Goal: Information Seeking & Learning: Learn about a topic

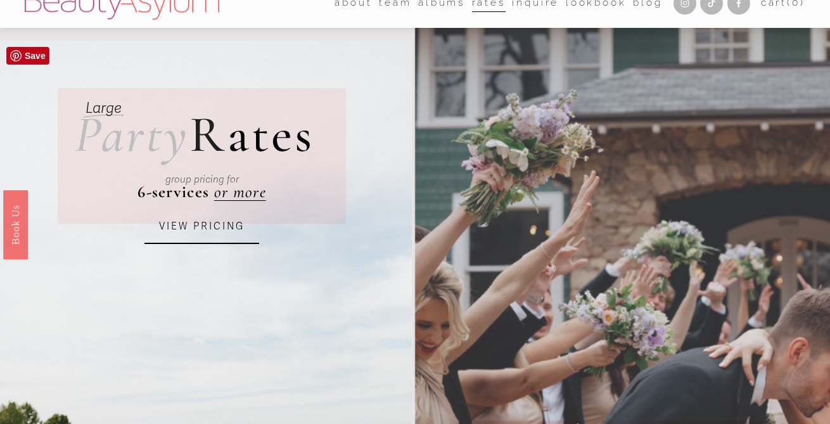
scroll to position [23, 0]
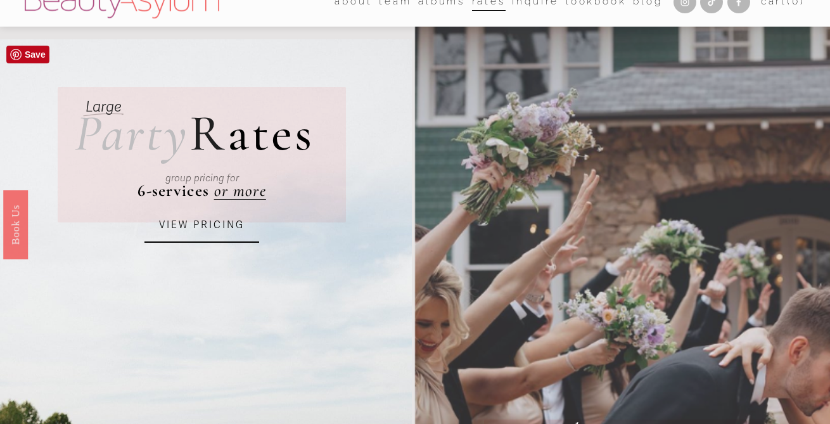
click at [205, 234] on link "VIEW PRICING" at bounding box center [201, 225] width 114 height 34
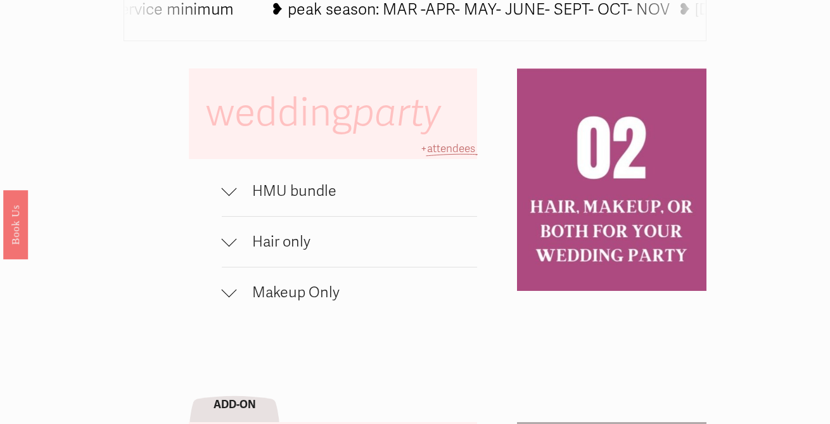
scroll to position [775, 0]
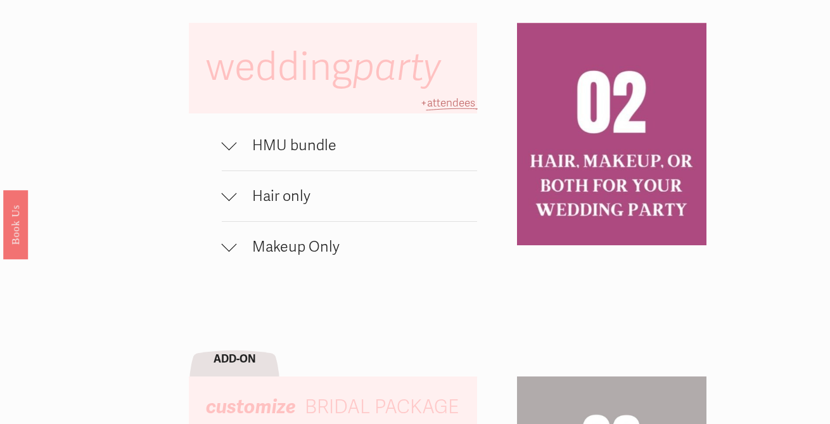
click at [305, 149] on span "HMU bundle" at bounding box center [357, 145] width 240 height 18
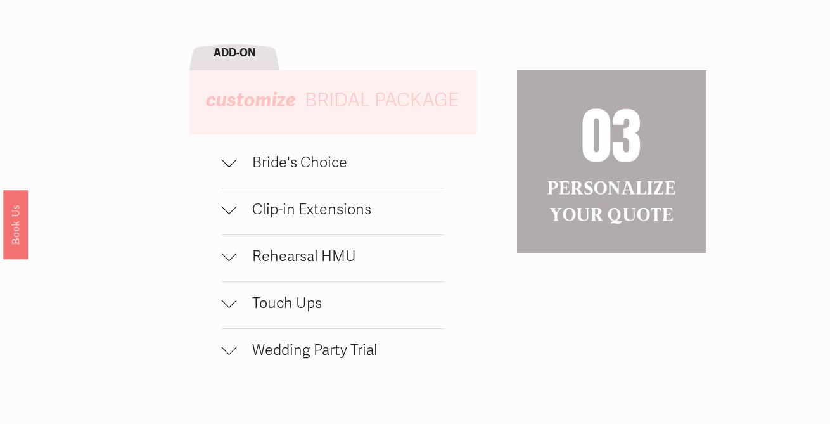
scroll to position [1168, 0]
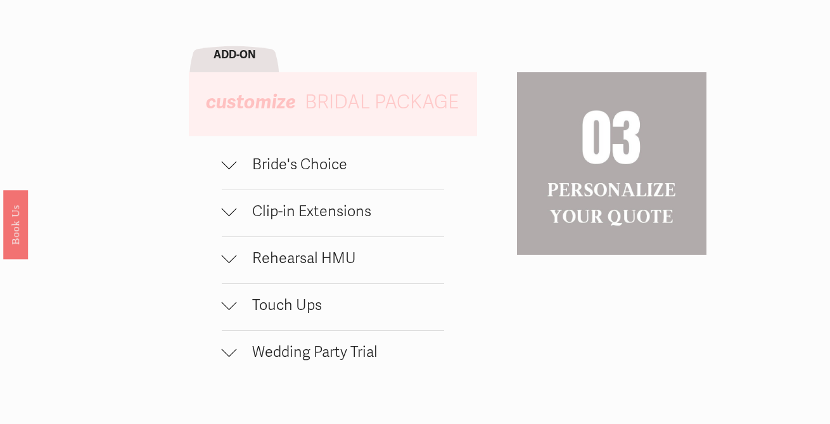
click at [305, 149] on button "Bride's Choice" at bounding box center [333, 166] width 222 height 46
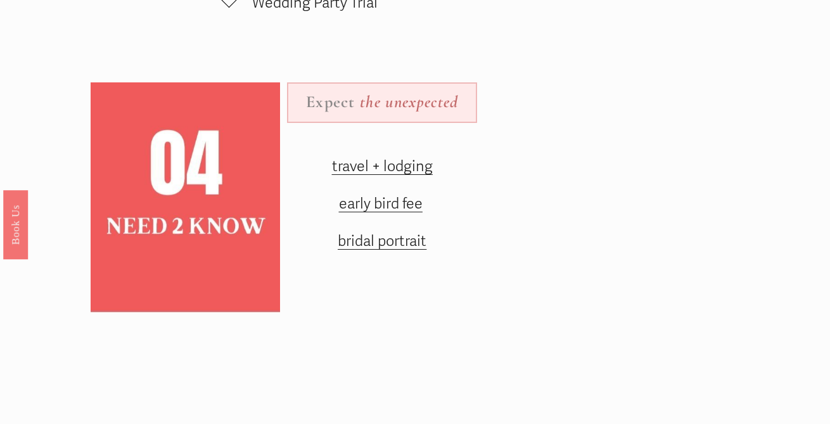
scroll to position [1604, 0]
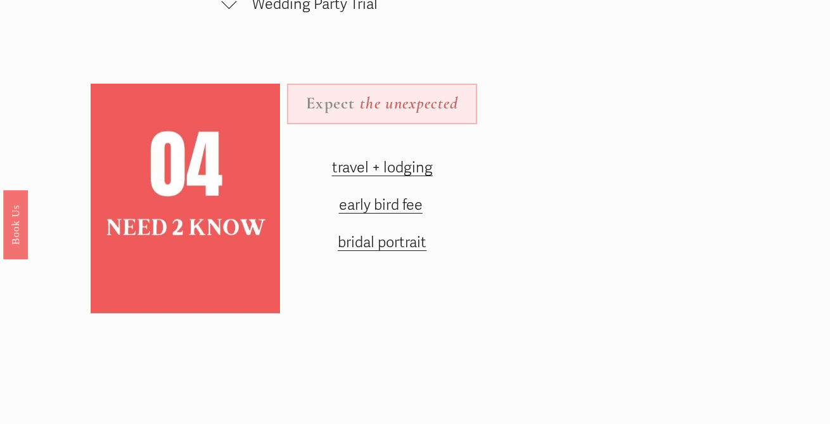
click at [339, 162] on span "travel + lodging" at bounding box center [382, 167] width 101 height 18
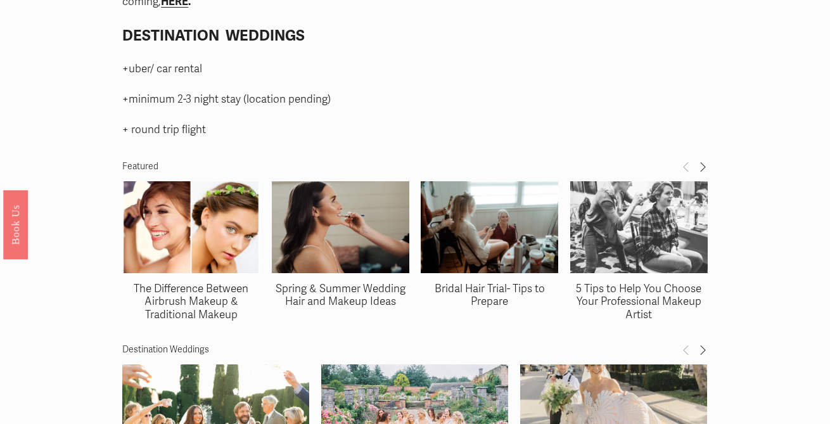
scroll to position [1783, 0]
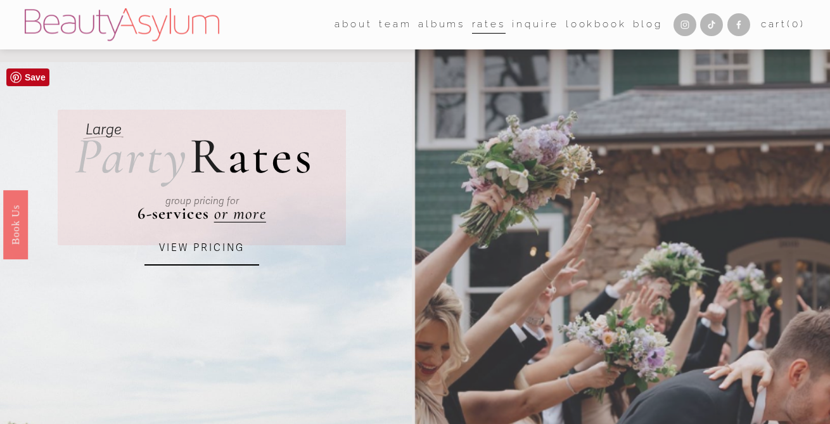
click at [196, 256] on link "VIEW PRICING" at bounding box center [201, 248] width 114 height 34
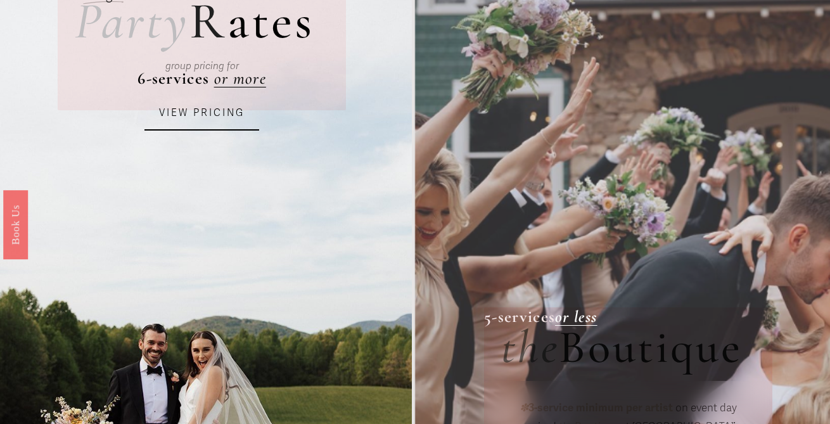
scroll to position [136, 0]
click at [250, 74] on div "group pricing for" at bounding box center [202, 66] width 222 height 41
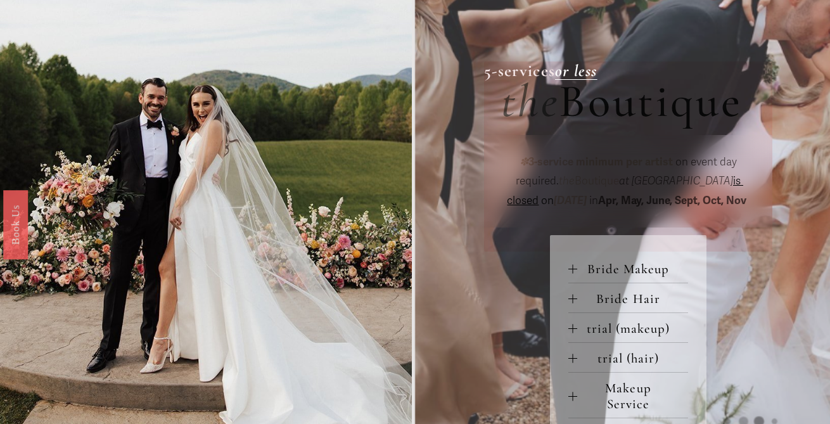
scroll to position [383, 0]
